Goal: Task Accomplishment & Management: Complete application form

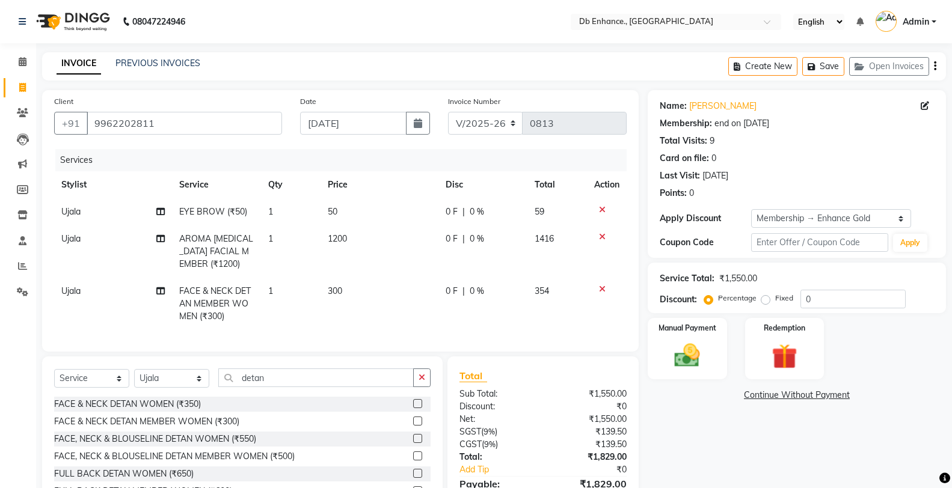
select select "4474"
select select "service"
select select "25380"
select select "1: Object"
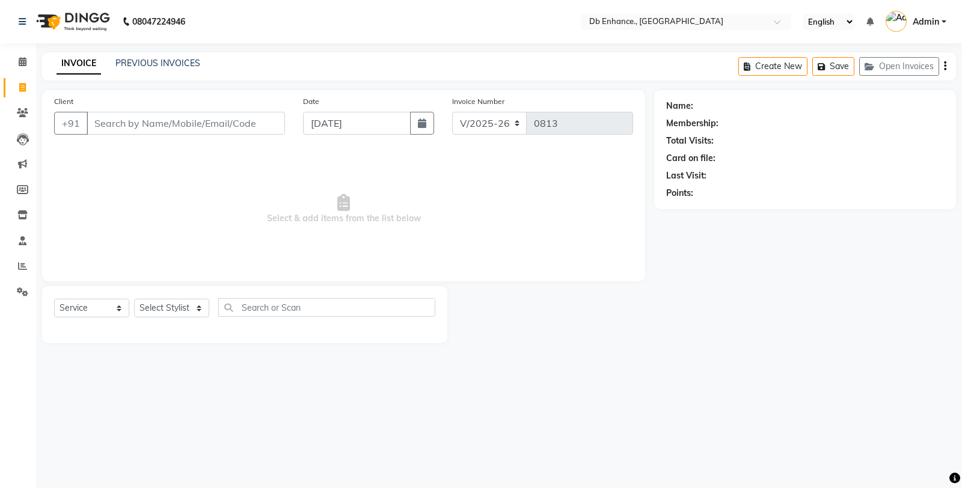
select select "4474"
select select "service"
click at [201, 133] on input "Client" at bounding box center [186, 123] width 198 height 23
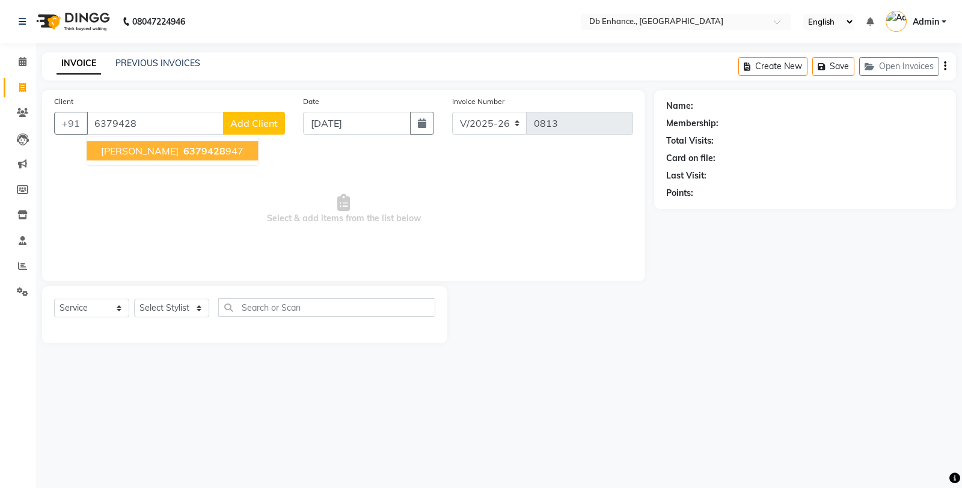
click at [196, 147] on ngb-highlight "6379428 947" at bounding box center [212, 151] width 63 height 12
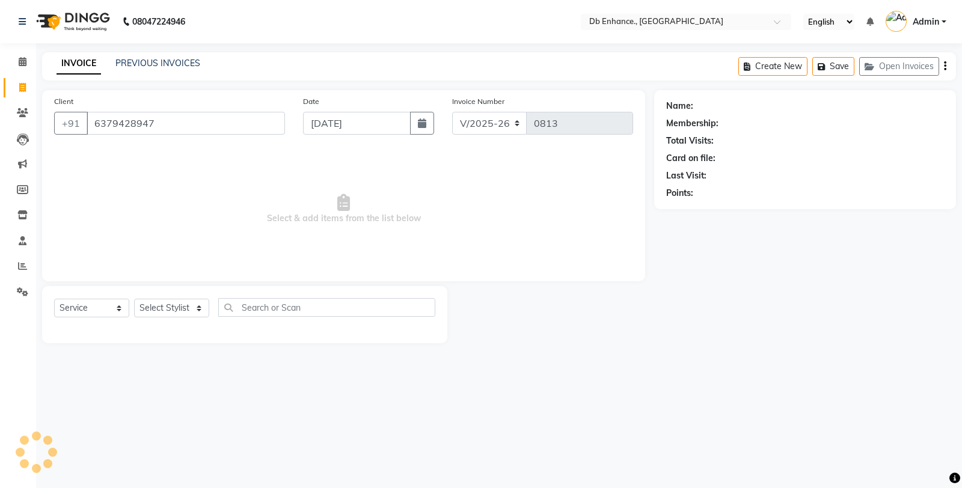
type input "6379428947"
click at [196, 307] on select "Select Stylist [PERSON_NAME] [PERSON_NAME] nishat [PERSON_NAME] [PERSON_NAME] U…" at bounding box center [171, 308] width 75 height 19
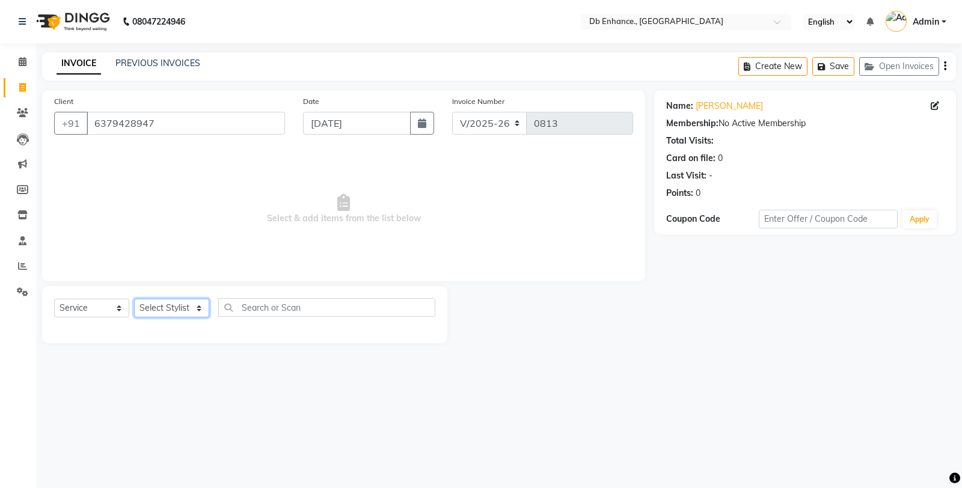
select select "25383"
click at [134, 299] on select "Select Stylist [PERSON_NAME] [PERSON_NAME] nishat [PERSON_NAME] [PERSON_NAME] U…" at bounding box center [171, 308] width 75 height 19
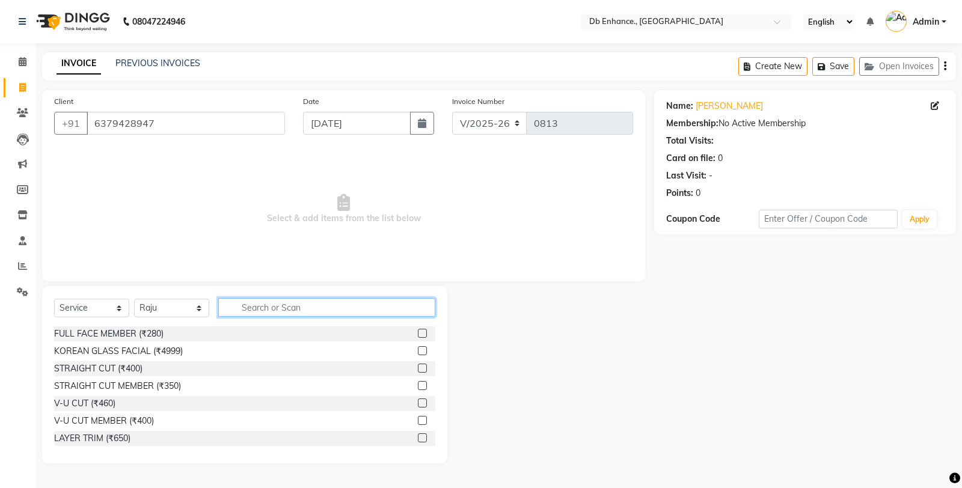
click at [304, 303] on input "text" at bounding box center [326, 307] width 217 height 19
type input "hair"
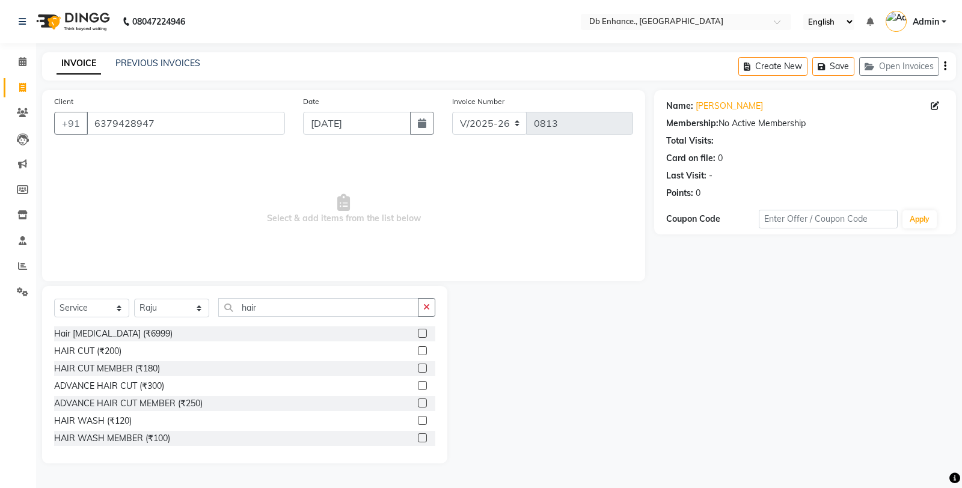
click at [418, 348] on label at bounding box center [422, 350] width 9 height 9
click at [418, 348] on input "checkbox" at bounding box center [422, 352] width 8 height 8
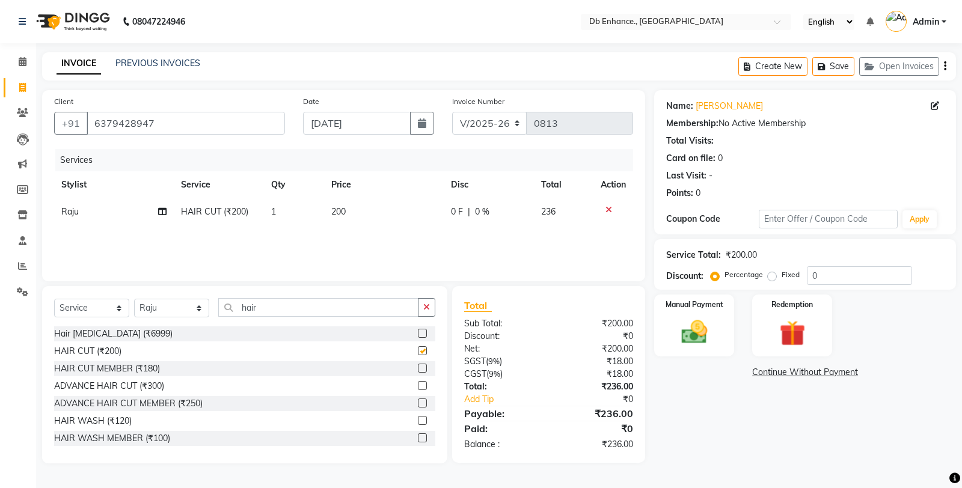
checkbox input "false"
click at [705, 319] on img at bounding box center [694, 332] width 43 height 31
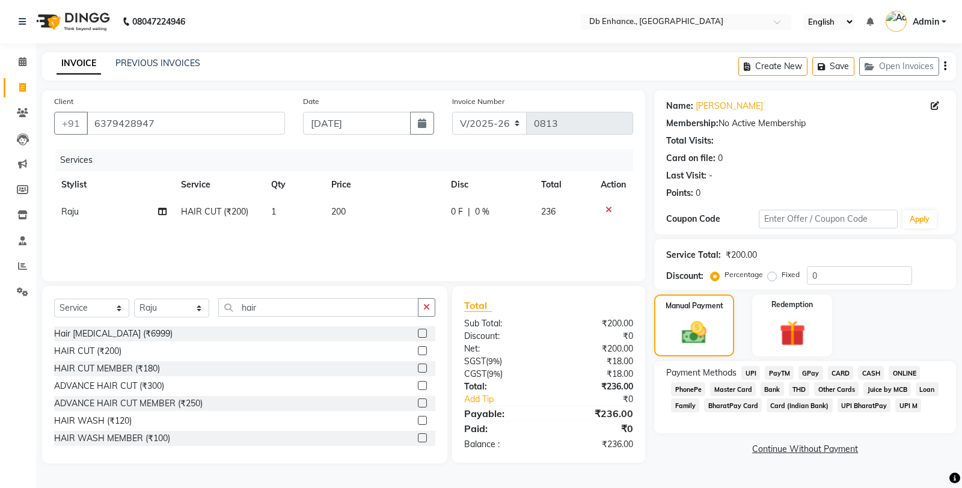
click at [836, 374] on span "CARD" at bounding box center [841, 373] width 26 height 14
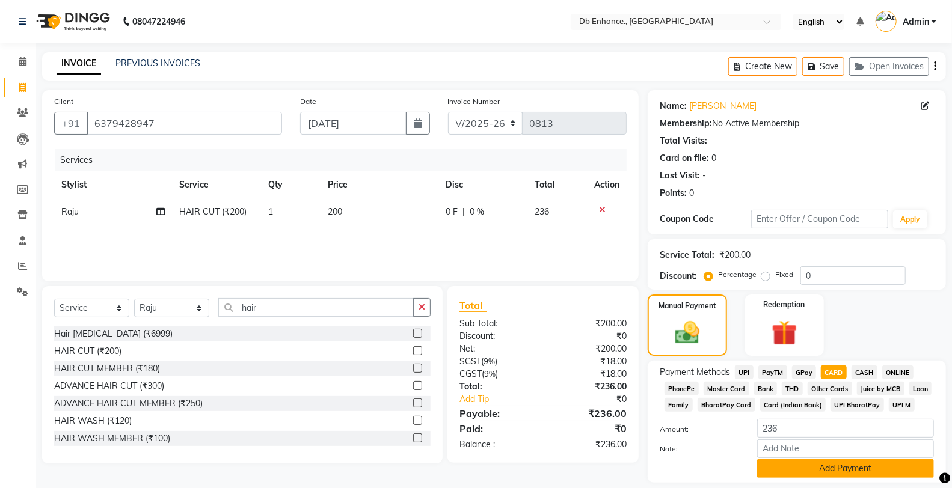
click at [820, 473] on button "Add Payment" at bounding box center [845, 468] width 177 height 19
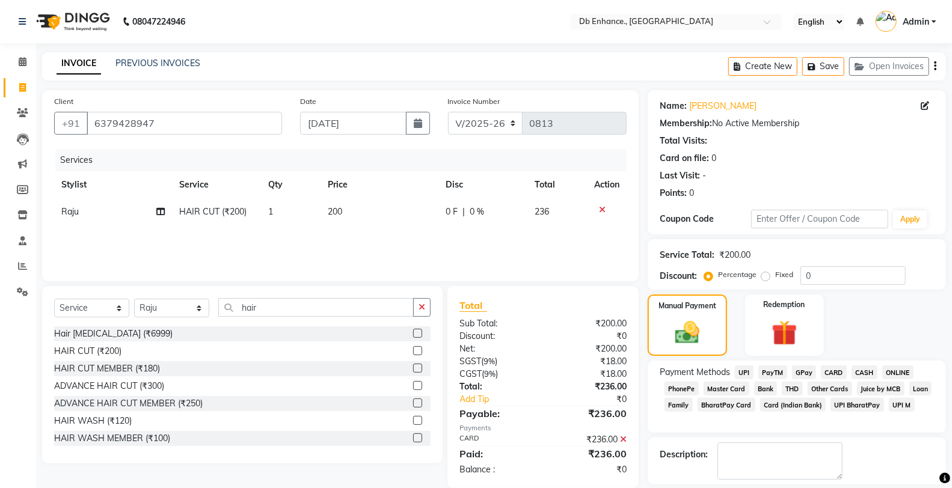
scroll to position [55, 0]
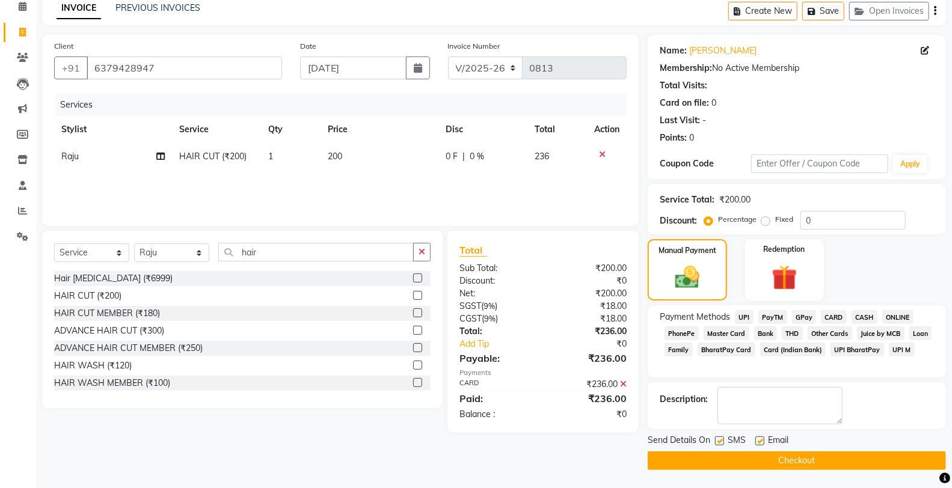
click at [762, 440] on label at bounding box center [759, 441] width 9 height 9
click at [762, 440] on input "checkbox" at bounding box center [759, 442] width 8 height 8
checkbox input "false"
click at [717, 441] on label at bounding box center [719, 441] width 9 height 9
click at [717, 441] on input "checkbox" at bounding box center [719, 442] width 8 height 8
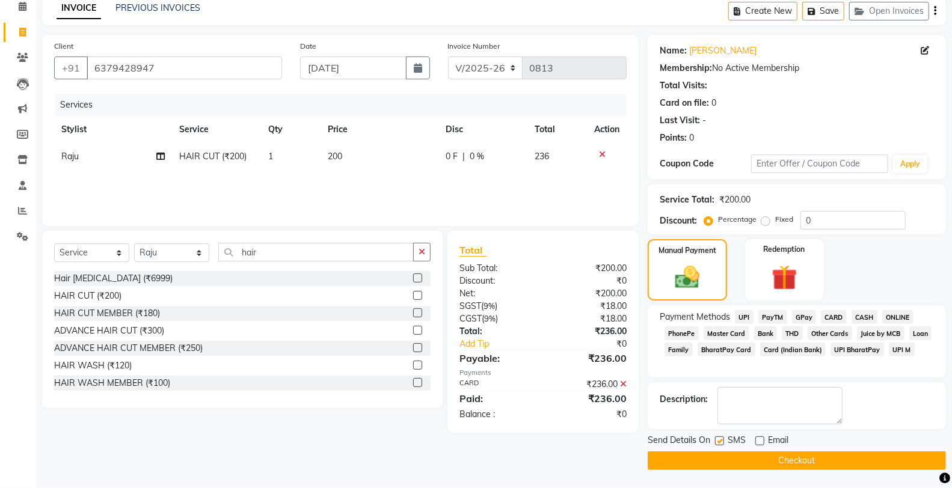
checkbox input "false"
click at [714, 453] on button "Checkout" at bounding box center [797, 461] width 298 height 19
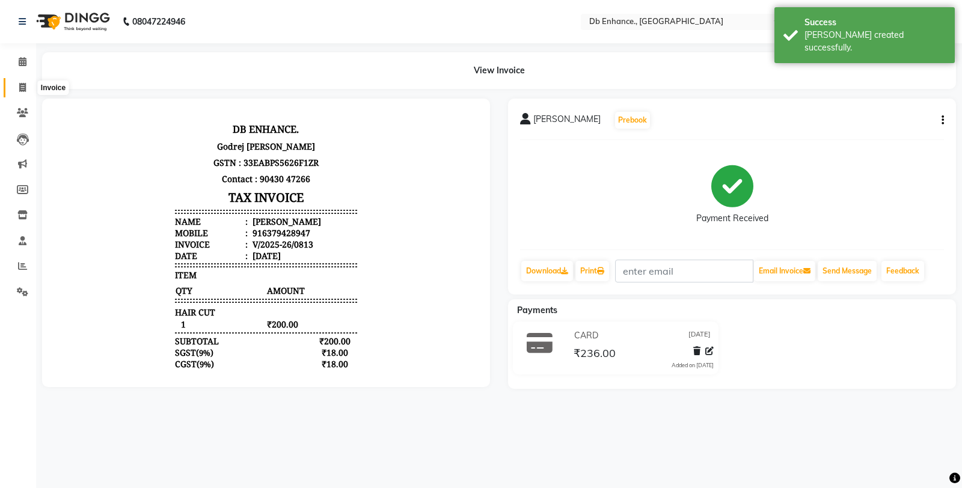
click at [19, 87] on icon at bounding box center [22, 87] width 7 height 9
select select "service"
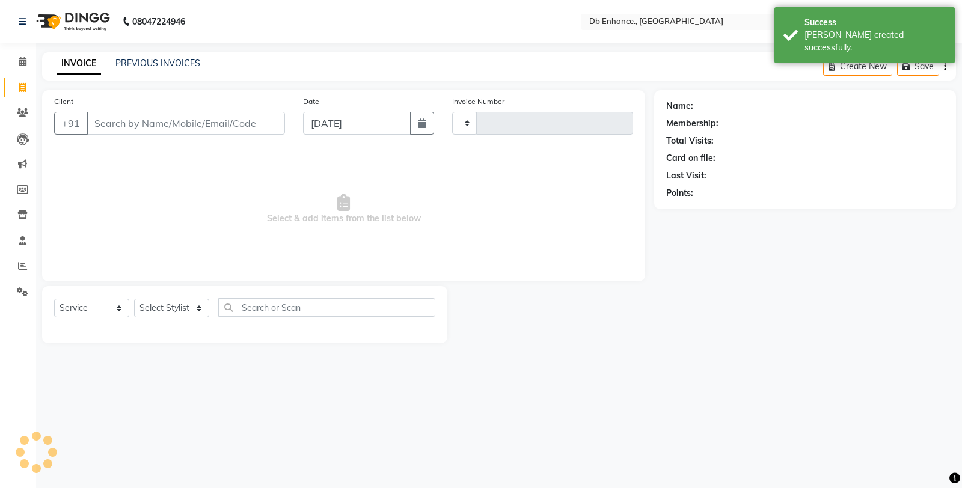
type input "0814"
select select "4474"
click at [118, 130] on input "Client" at bounding box center [186, 123] width 198 height 23
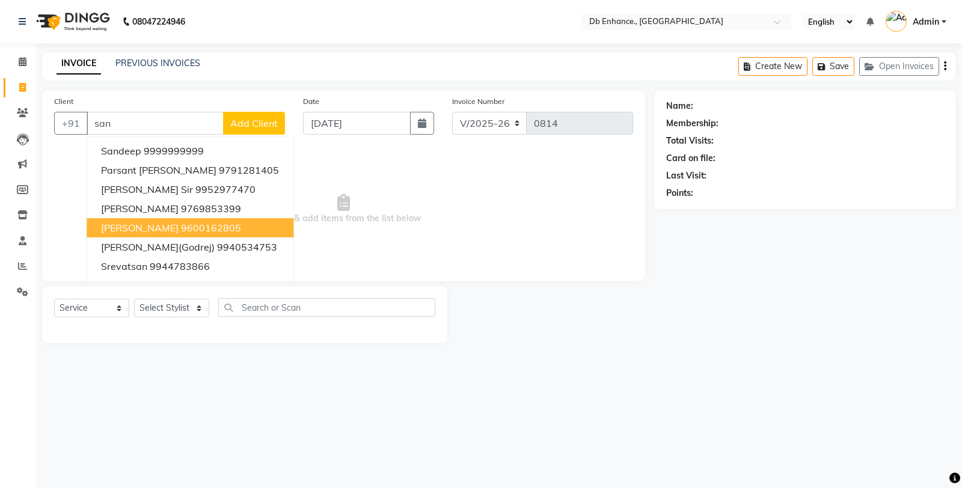
click at [124, 231] on span "[PERSON_NAME]" at bounding box center [140, 228] width 78 height 12
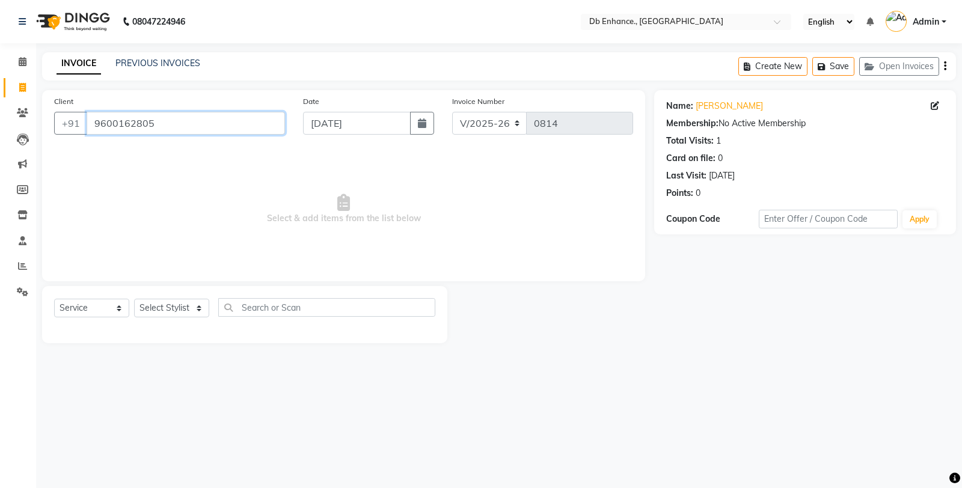
click at [175, 123] on input "9600162805" at bounding box center [186, 123] width 198 height 23
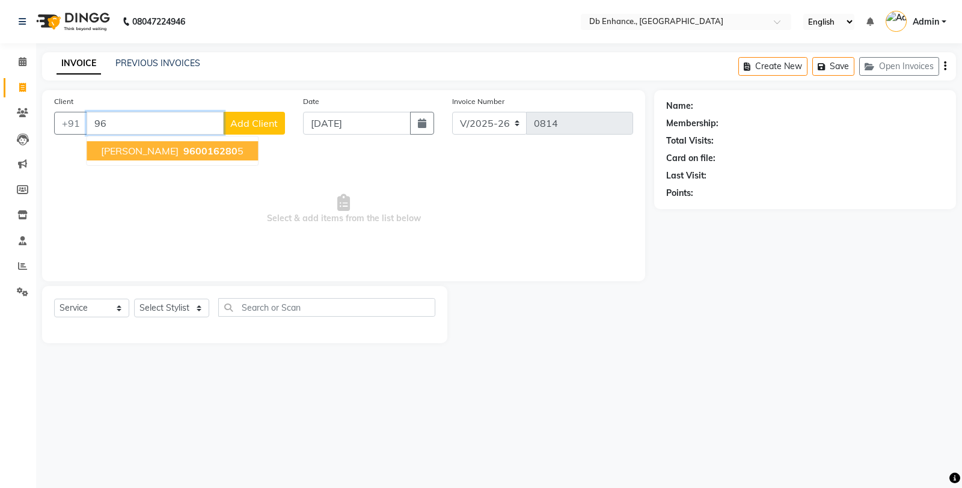
type input "9"
click at [181, 149] on ngb-highlight "6385341176" at bounding box center [211, 151] width 60 height 12
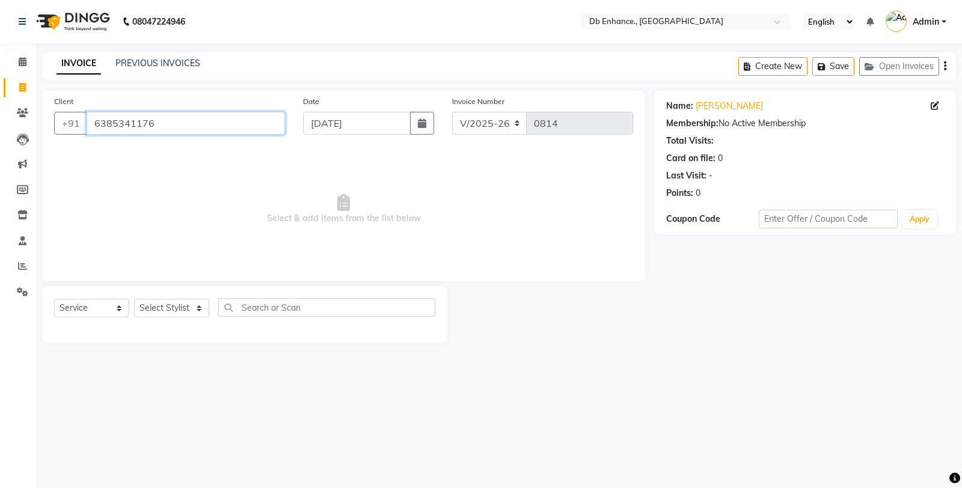
click at [189, 124] on input "6385341176" at bounding box center [186, 123] width 198 height 23
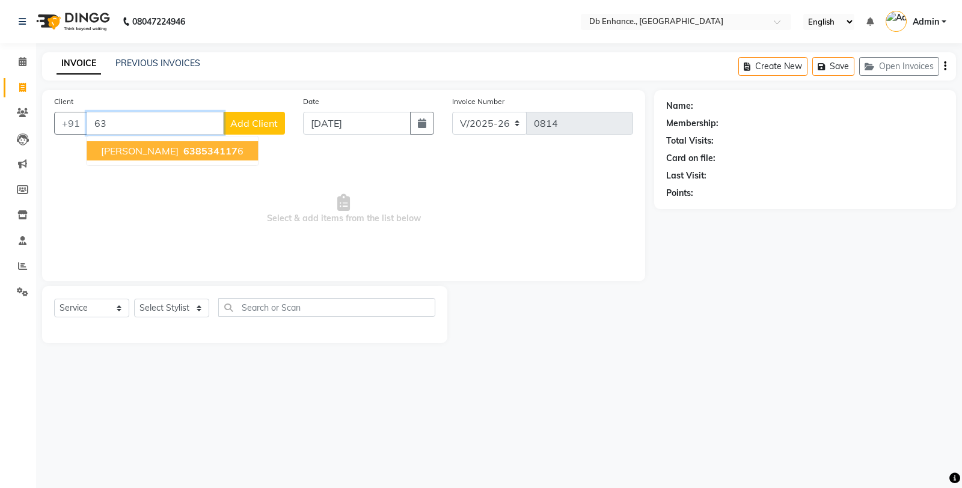
type input "6"
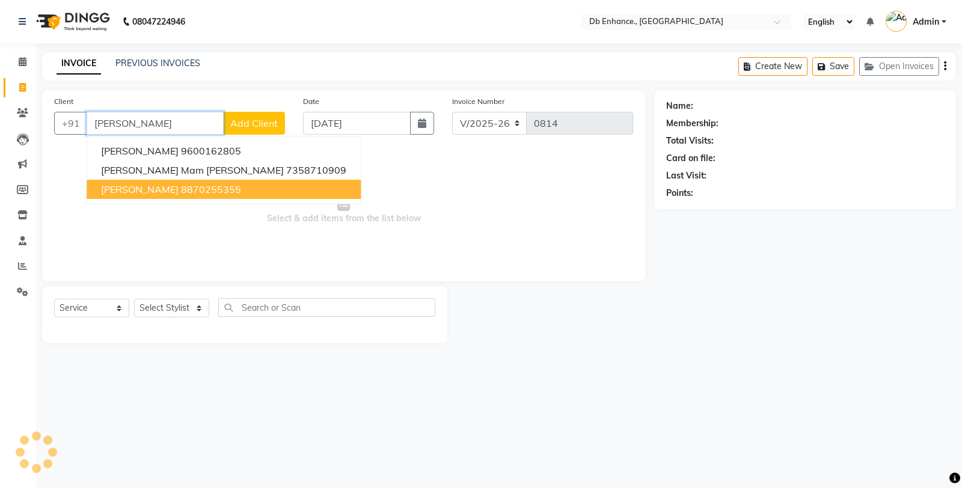
click at [200, 197] on button "[PERSON_NAME] 8870255355" at bounding box center [224, 189] width 274 height 19
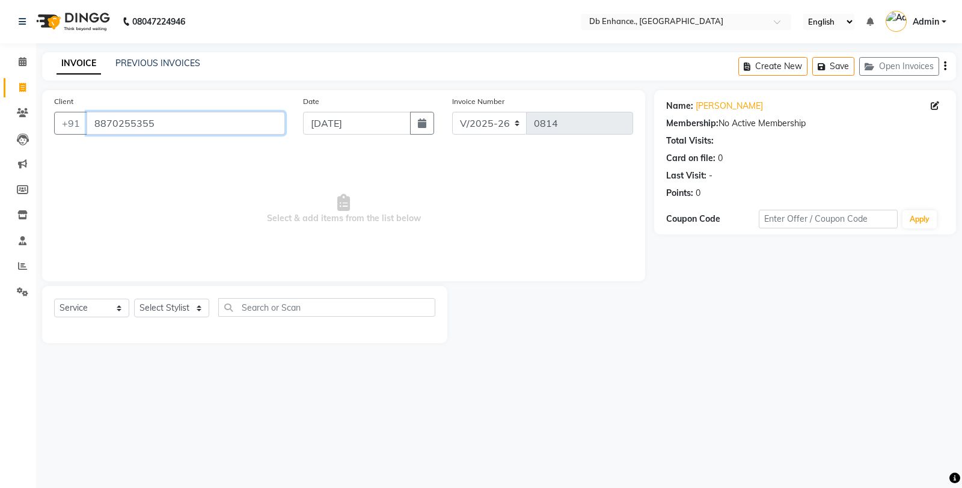
click at [193, 118] on input "8870255355" at bounding box center [186, 123] width 198 height 23
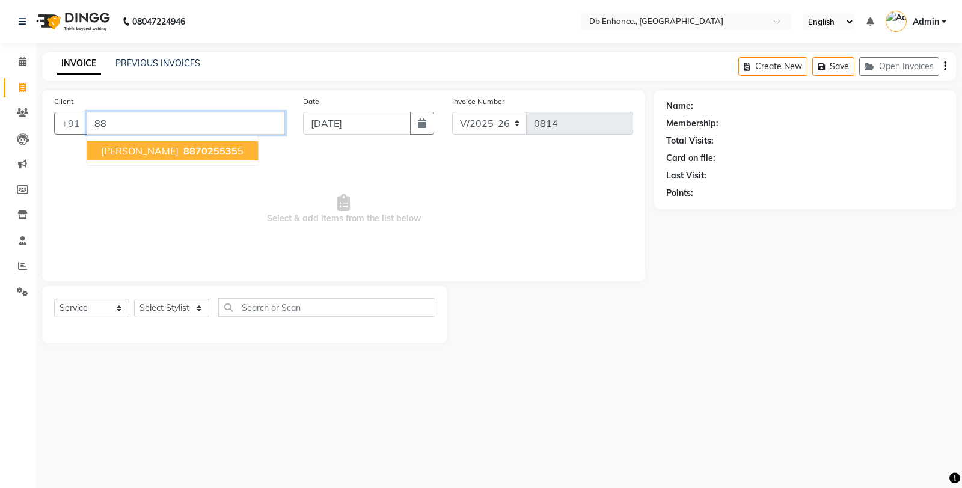
type input "8"
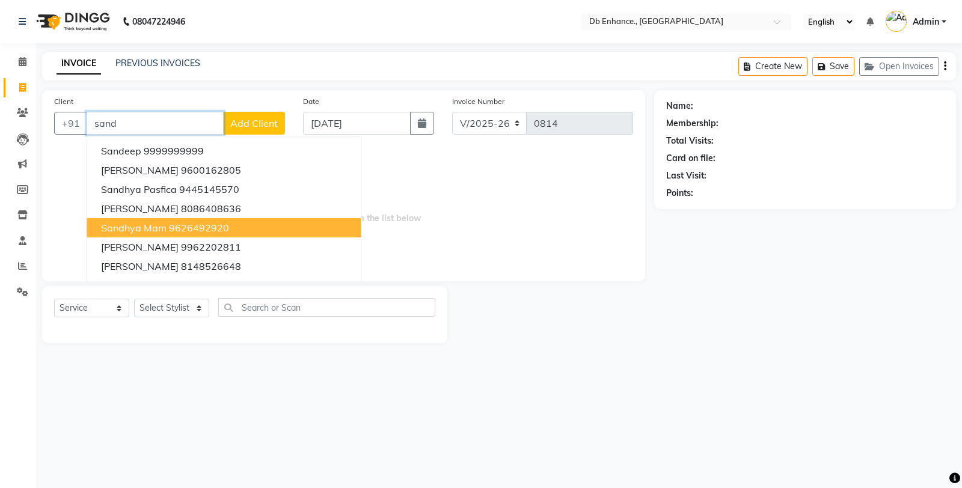
click at [120, 227] on span "Sandhya mam" at bounding box center [134, 228] width 66 height 12
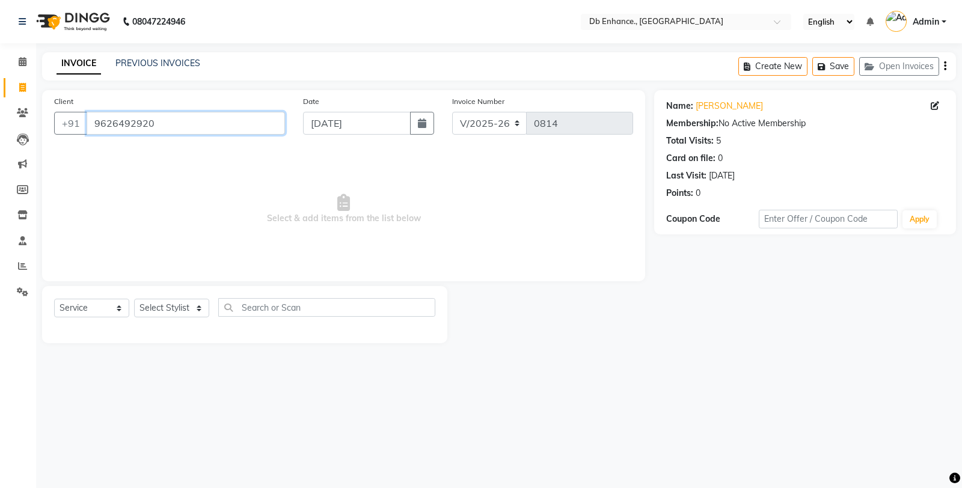
click at [193, 125] on input "9626492920" at bounding box center [186, 123] width 198 height 23
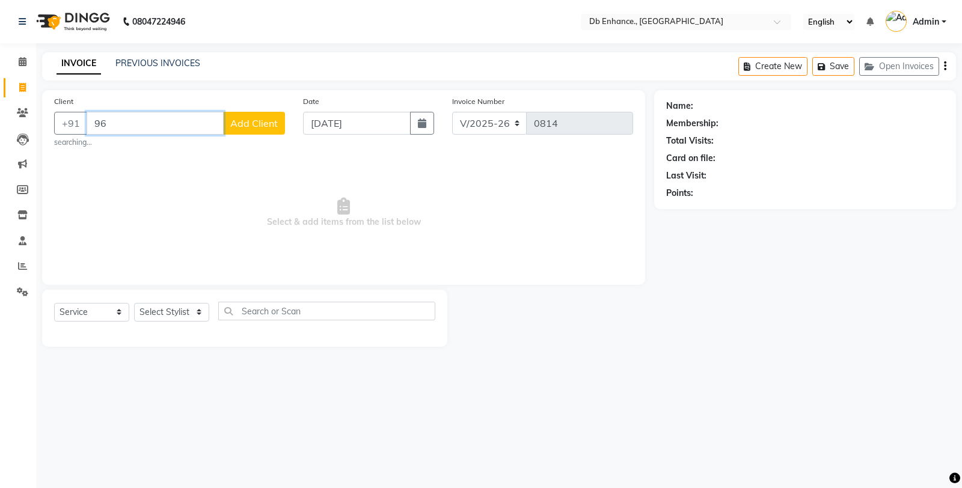
type input "9"
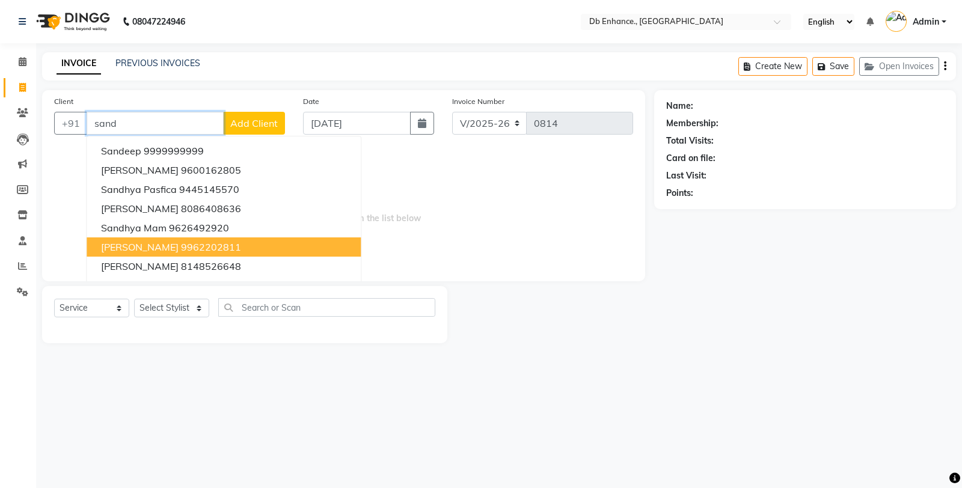
click at [209, 251] on ngb-highlight "9962202811" at bounding box center [211, 247] width 60 height 12
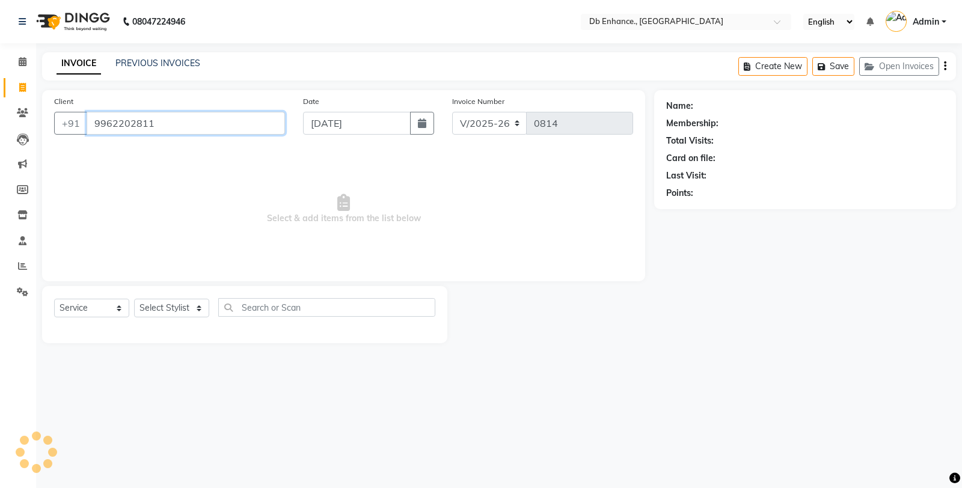
type input "9962202811"
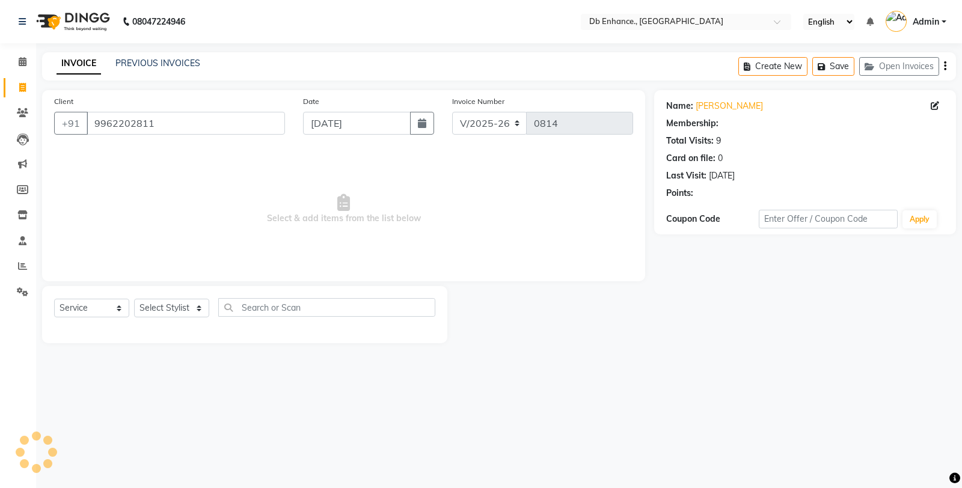
select select "1: Object"
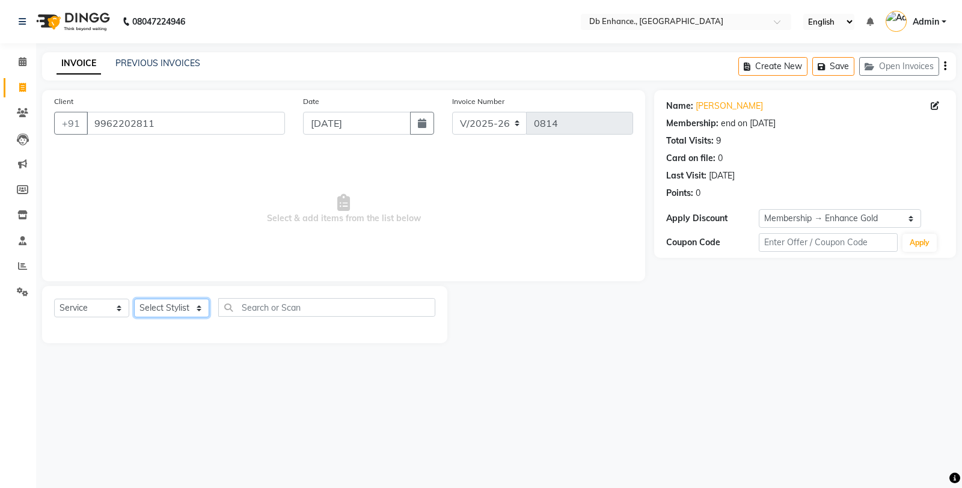
click at [204, 305] on select "Select Stylist [PERSON_NAME] [PERSON_NAME] nishat [PERSON_NAME] [PERSON_NAME] U…" at bounding box center [171, 308] width 75 height 19
select select "25380"
click at [134, 299] on select "Select Stylist [PERSON_NAME] [PERSON_NAME] nishat [PERSON_NAME] [PERSON_NAME] U…" at bounding box center [171, 308] width 75 height 19
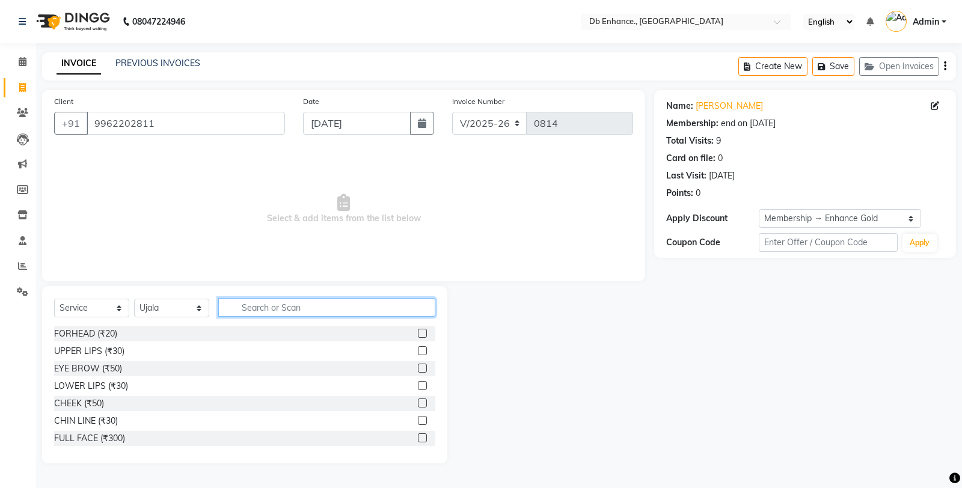
click at [303, 304] on input "text" at bounding box center [326, 307] width 217 height 19
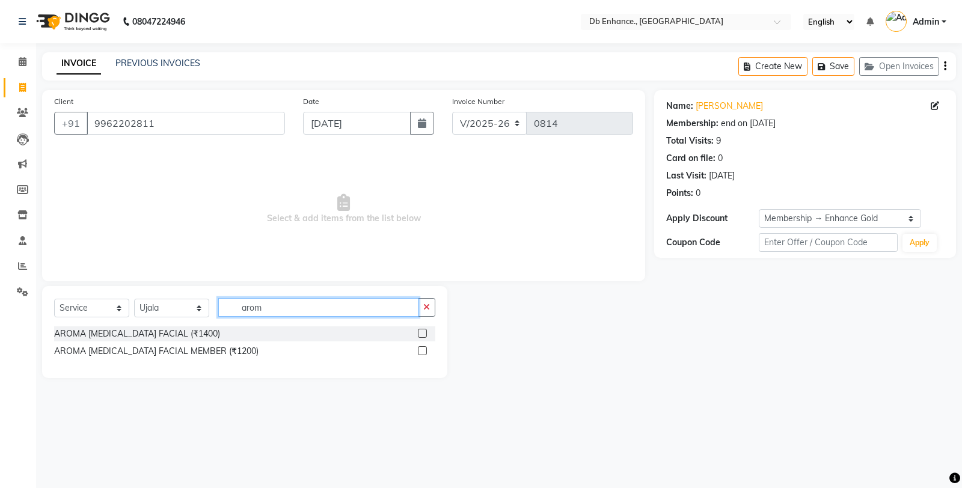
type input "arom"
click at [420, 350] on label at bounding box center [422, 350] width 9 height 9
click at [420, 350] on input "checkbox" at bounding box center [422, 352] width 8 height 8
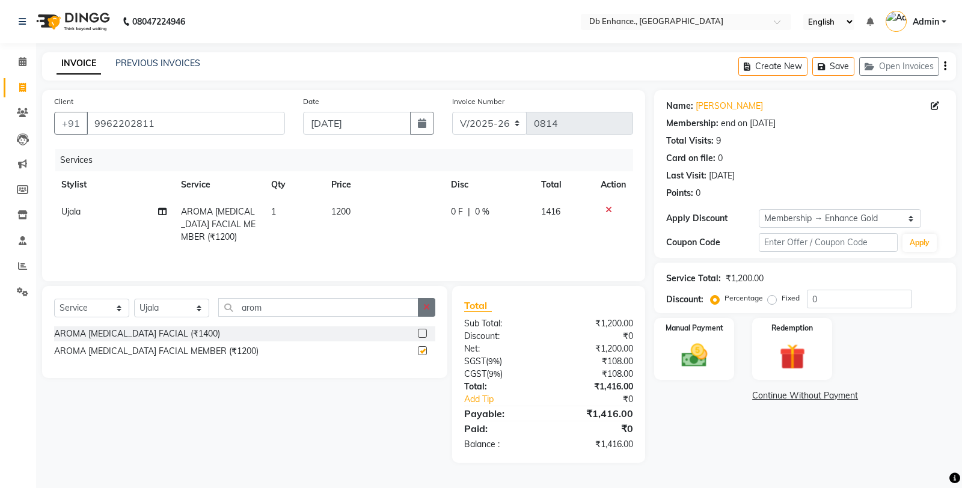
checkbox input "false"
click at [427, 302] on button "button" at bounding box center [426, 307] width 17 height 19
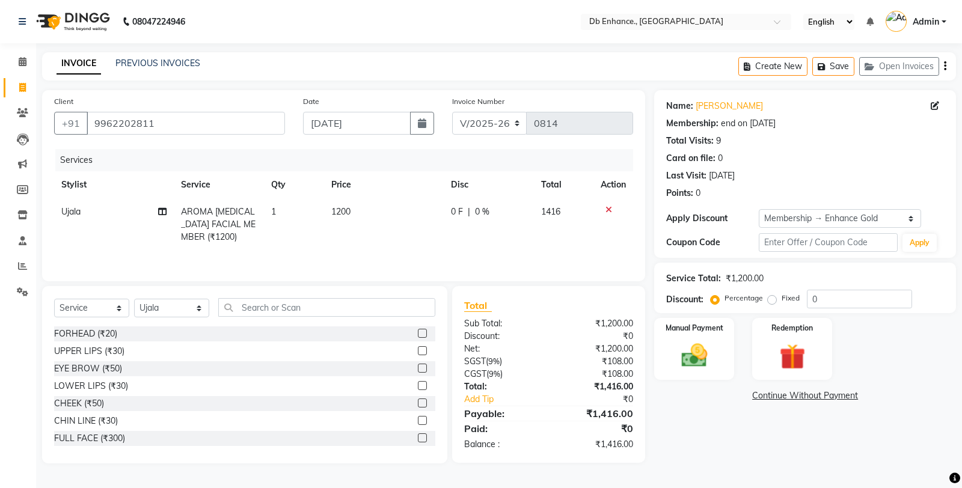
click at [418, 367] on label at bounding box center [422, 368] width 9 height 9
click at [418, 367] on input "checkbox" at bounding box center [422, 369] width 8 height 8
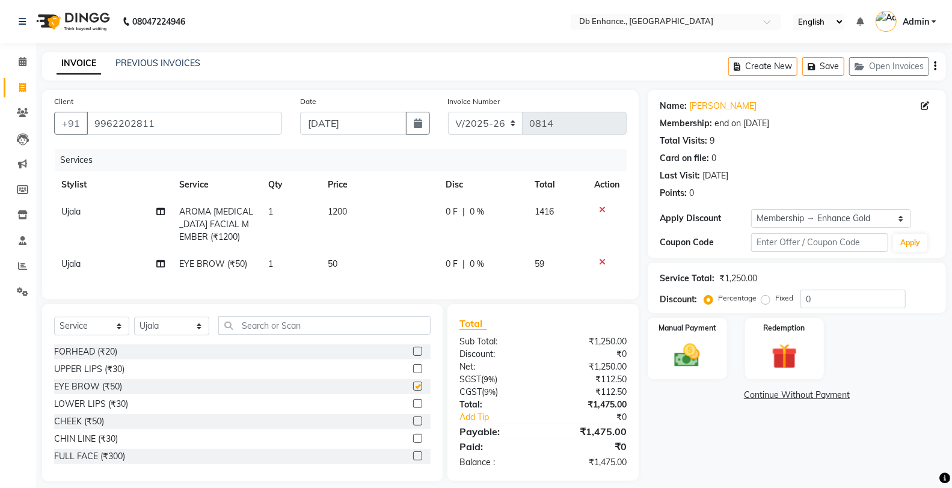
checkbox input "false"
click at [301, 335] on input "text" at bounding box center [324, 325] width 212 height 19
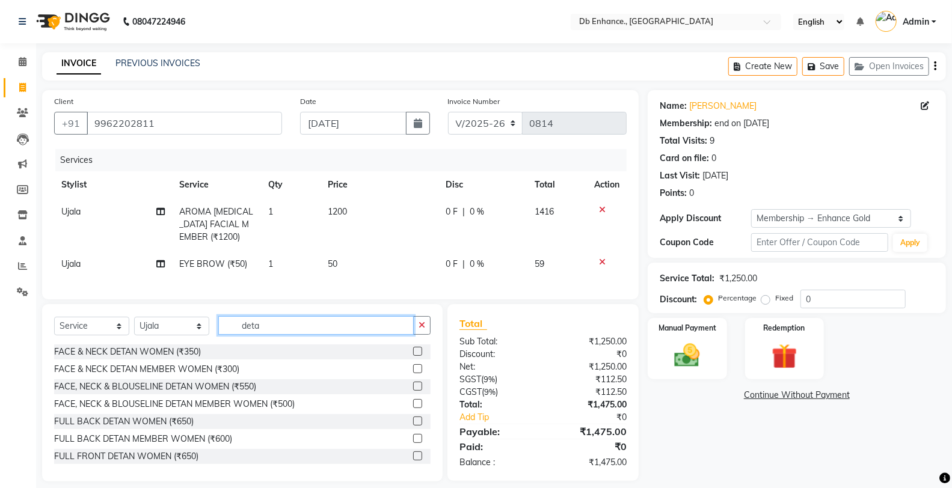
type input "deta"
click at [413, 373] on label at bounding box center [417, 368] width 9 height 9
click at [413, 373] on input "checkbox" at bounding box center [417, 370] width 8 height 8
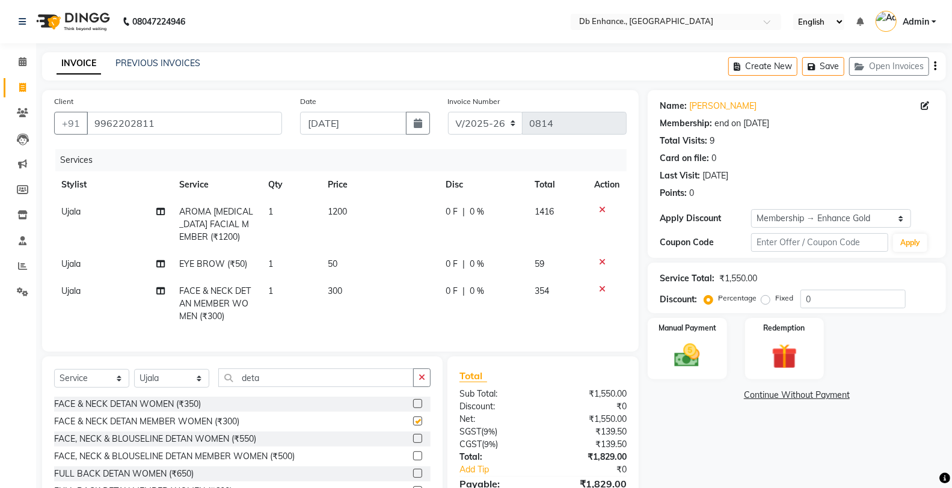
checkbox input "false"
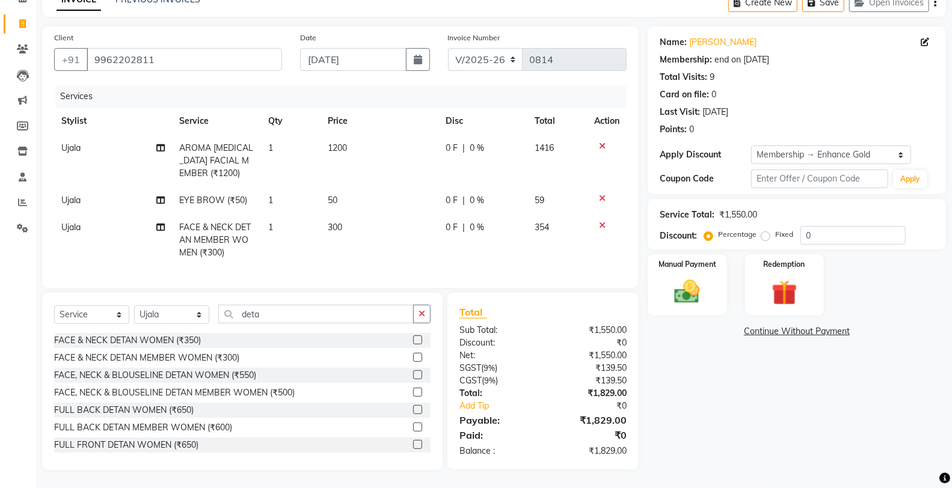
scroll to position [73, 0]
drag, startPoint x: 160, startPoint y: 51, endPoint x: 88, endPoint y: 48, distance: 71.6
click at [88, 48] on input "9962202811" at bounding box center [184, 59] width 195 height 23
click at [599, 142] on icon at bounding box center [602, 146] width 7 height 8
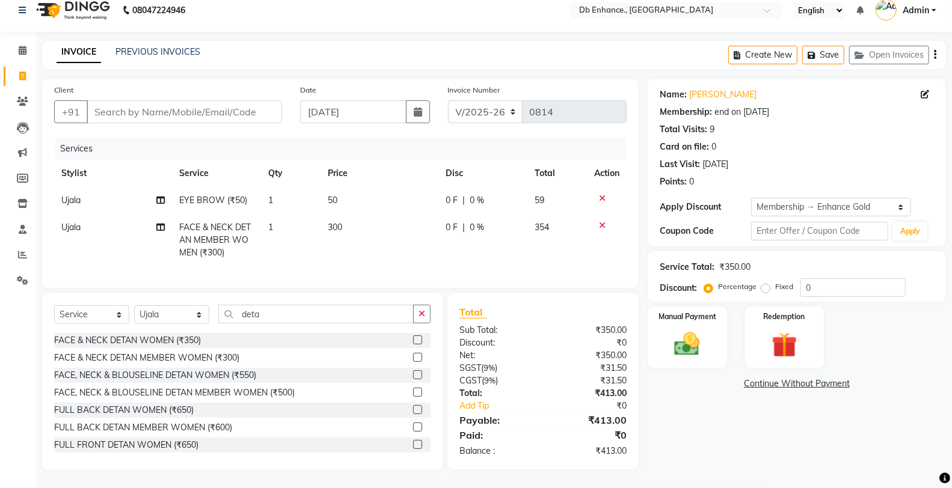
click at [602, 194] on icon at bounding box center [602, 198] width 7 height 8
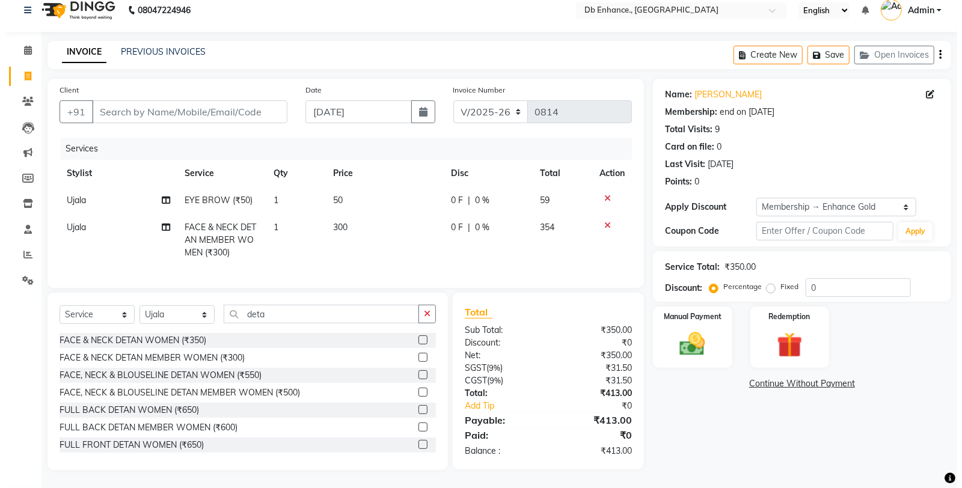
scroll to position [0, 0]
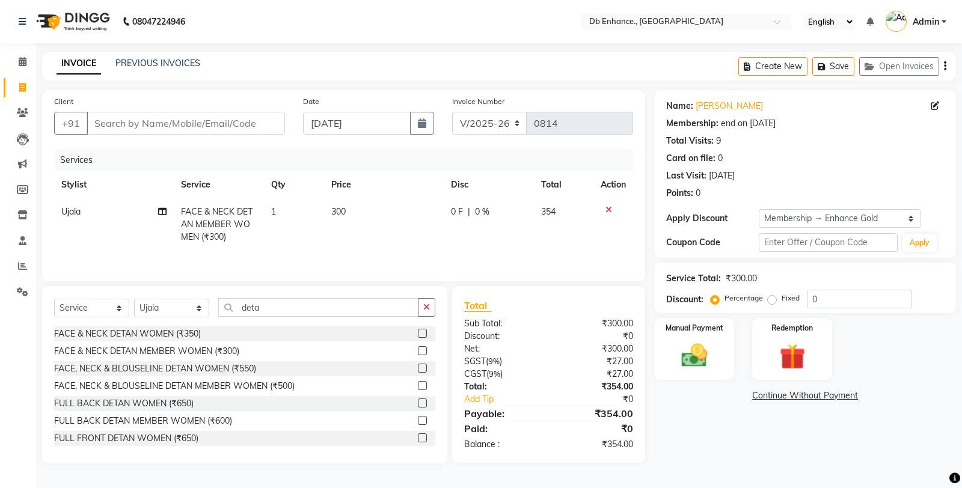
click at [609, 211] on icon at bounding box center [608, 210] width 7 height 8
